Goal: Find specific page/section

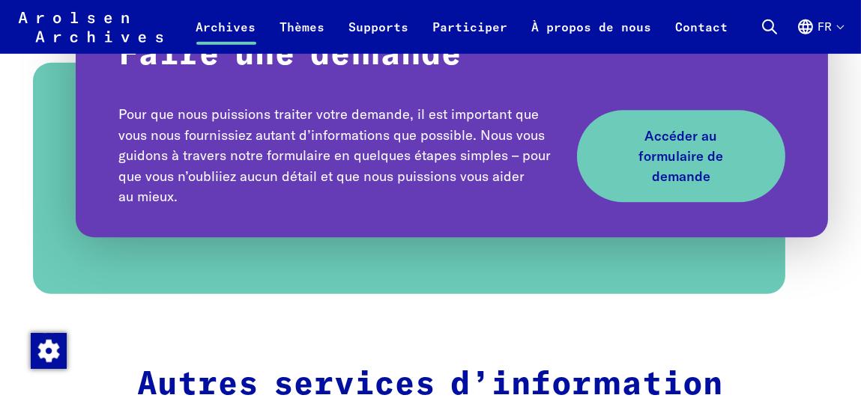
scroll to position [1797, 0]
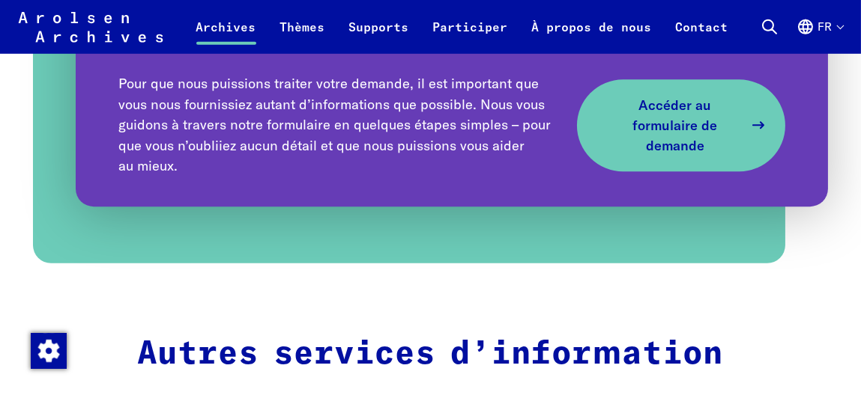
click at [726, 133] on span "Accéder au formulaire de demande" at bounding box center [675, 125] width 136 height 61
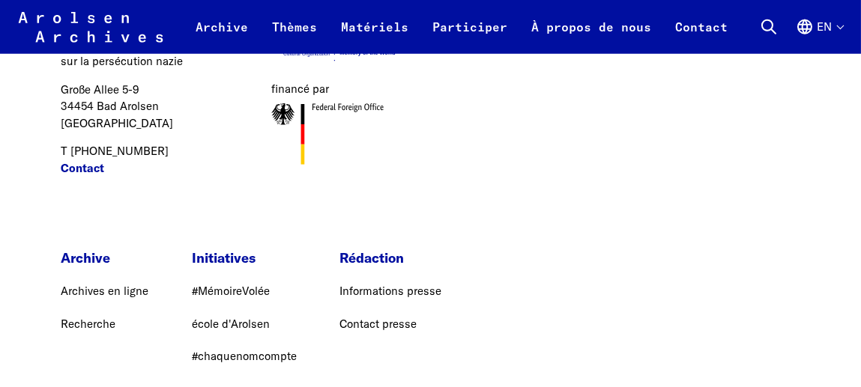
scroll to position [2171, 0]
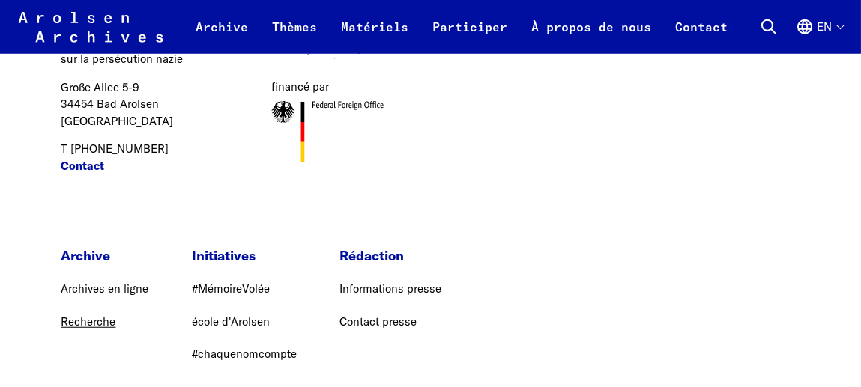
click at [88, 315] on font "Recherche" at bounding box center [88, 322] width 55 height 14
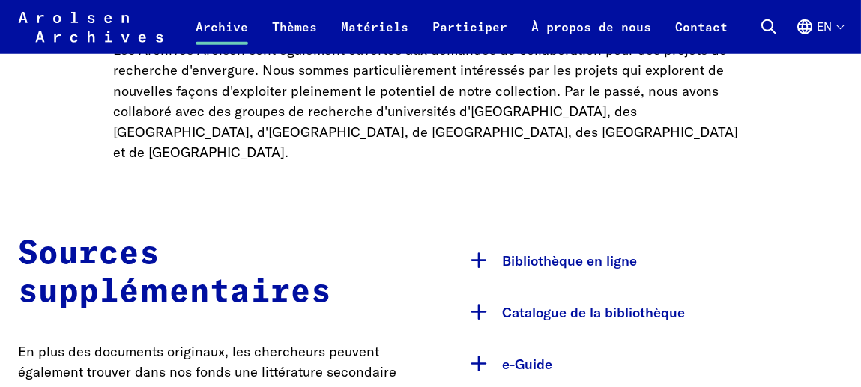
scroll to position [2246, 0]
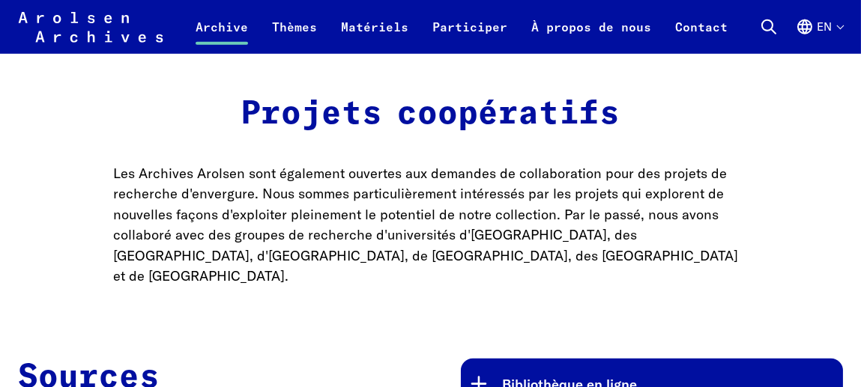
click at [549, 376] on font "Bibliothèque en ligne" at bounding box center [570, 384] width 135 height 17
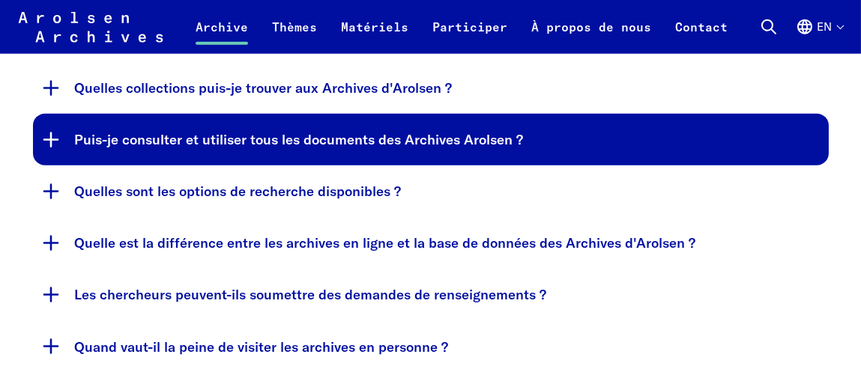
scroll to position [2920, 0]
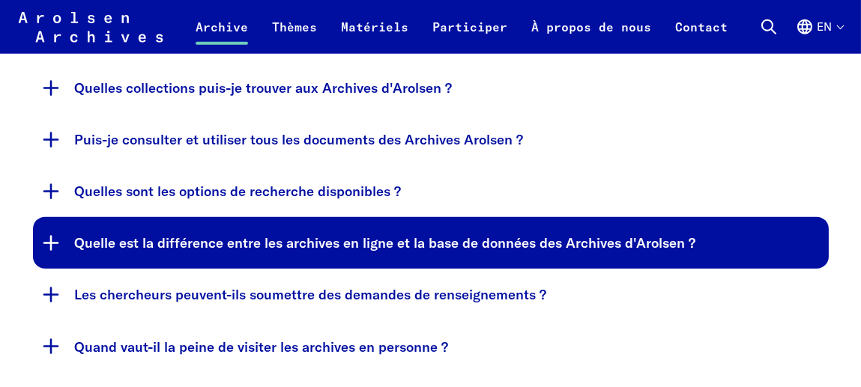
click at [396, 234] on font "Quelle est la différence entre les archives en ligne et la base de données des …" at bounding box center [385, 242] width 621 height 17
click at [401, 234] on font "Quelle est la différence entre les archives en ligne et la base de données des …" at bounding box center [385, 242] width 621 height 17
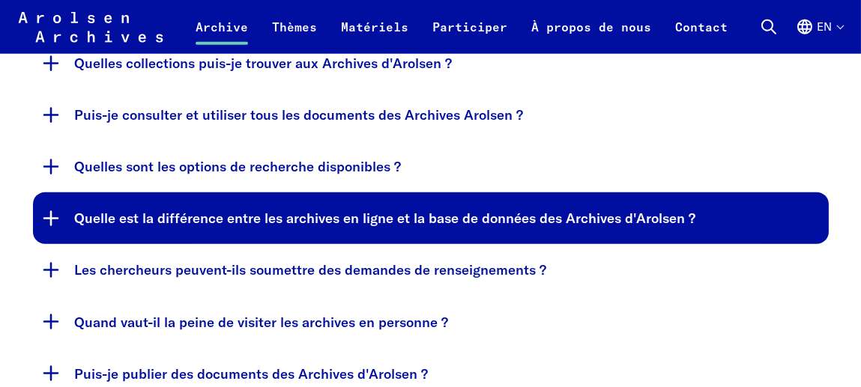
scroll to position [2771, 0]
